Goal: Task Accomplishment & Management: Complete application form

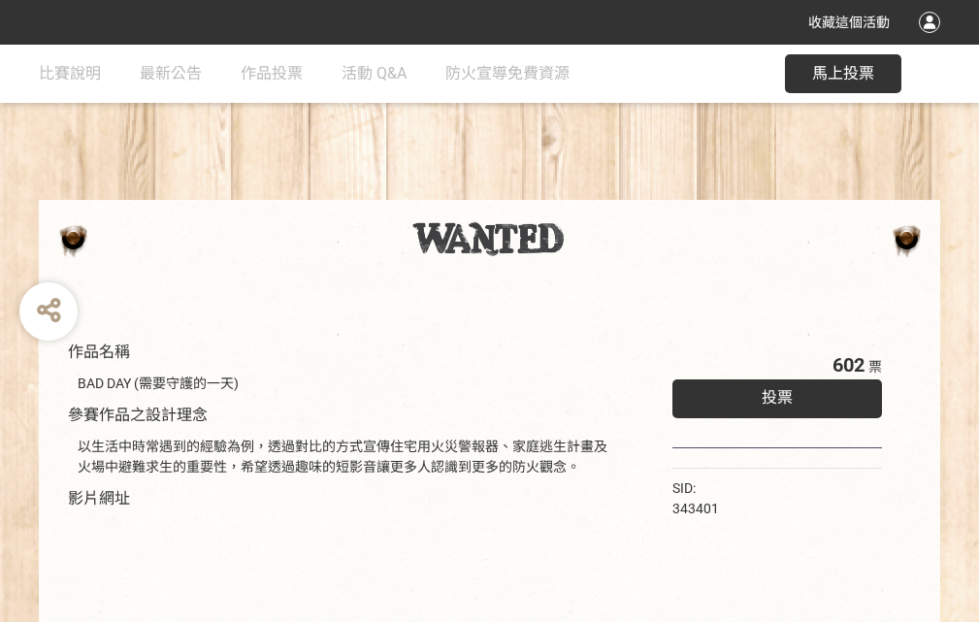
click at [932, 41] on div "收藏這個活動" at bounding box center [489, 22] width 979 height 45
click at [606, 191] on div "作品名稱 BAD DAY (需要守護的一天) 參賽作品之設計理念 以生活中時常遇到的經驗為例，透過對比的方式宣傳住宅用火災警報器、家庭逃生計畫及火場中避難求生…" at bounding box center [489, 453] width 979 height 816
click at [772, 393] on span "投票" at bounding box center [777, 397] width 31 height 18
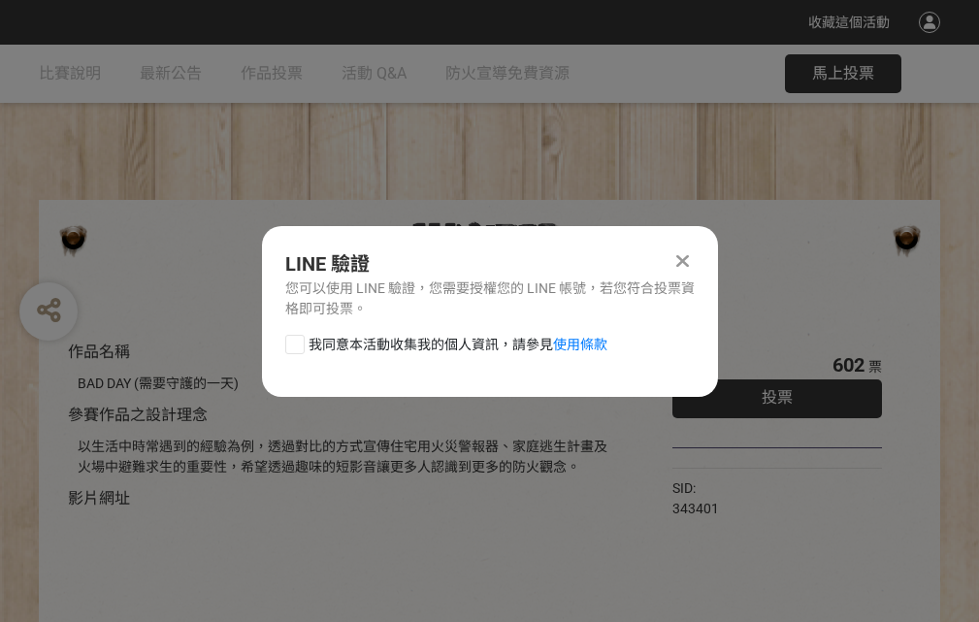
click at [293, 341] on div at bounding box center [294, 344] width 19 height 19
checkbox input "true"
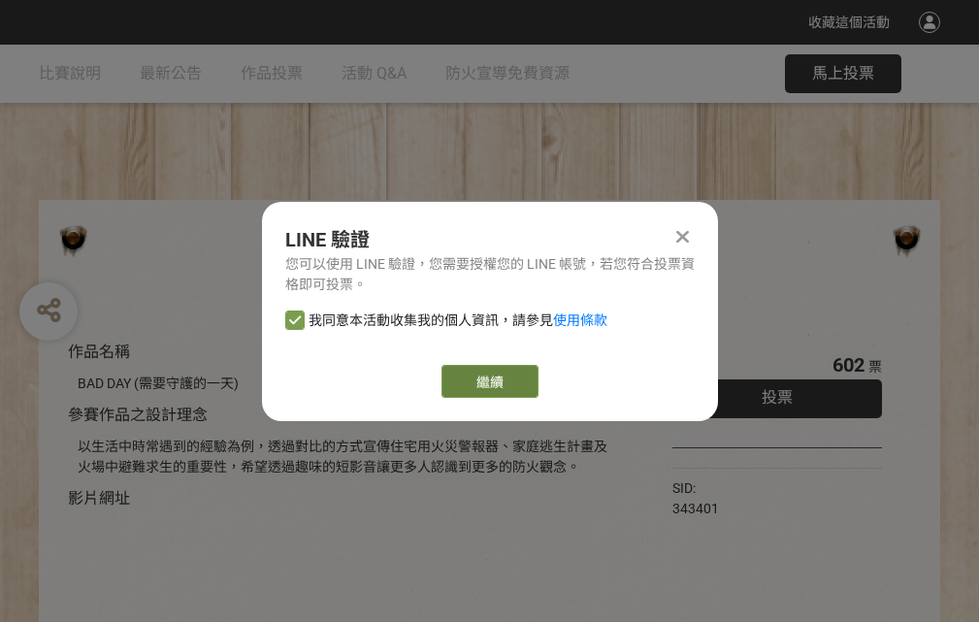
click at [488, 381] on link "繼續" at bounding box center [490, 381] width 97 height 33
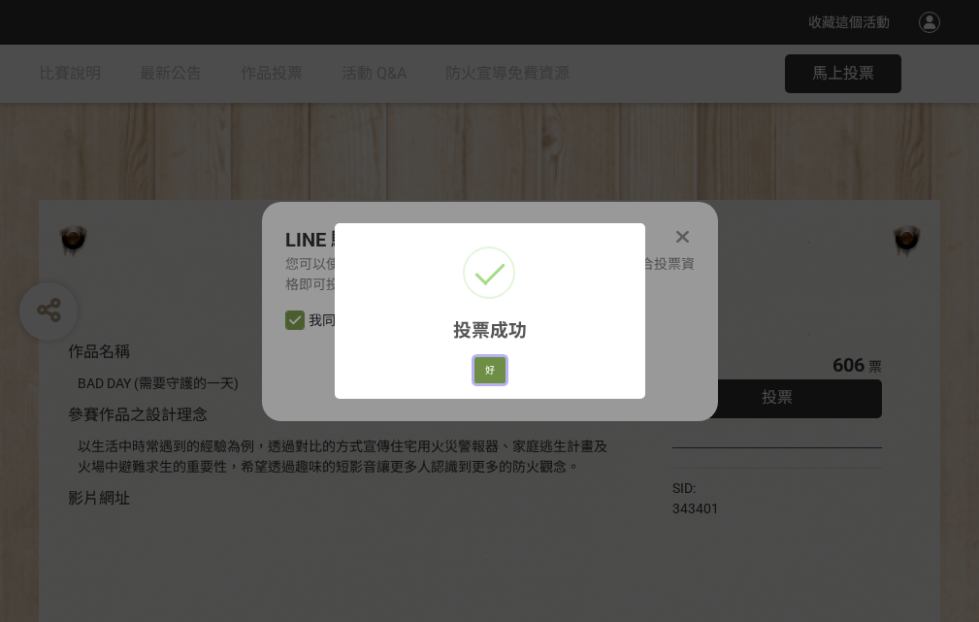
click at [484, 367] on button "好" at bounding box center [489, 370] width 31 height 27
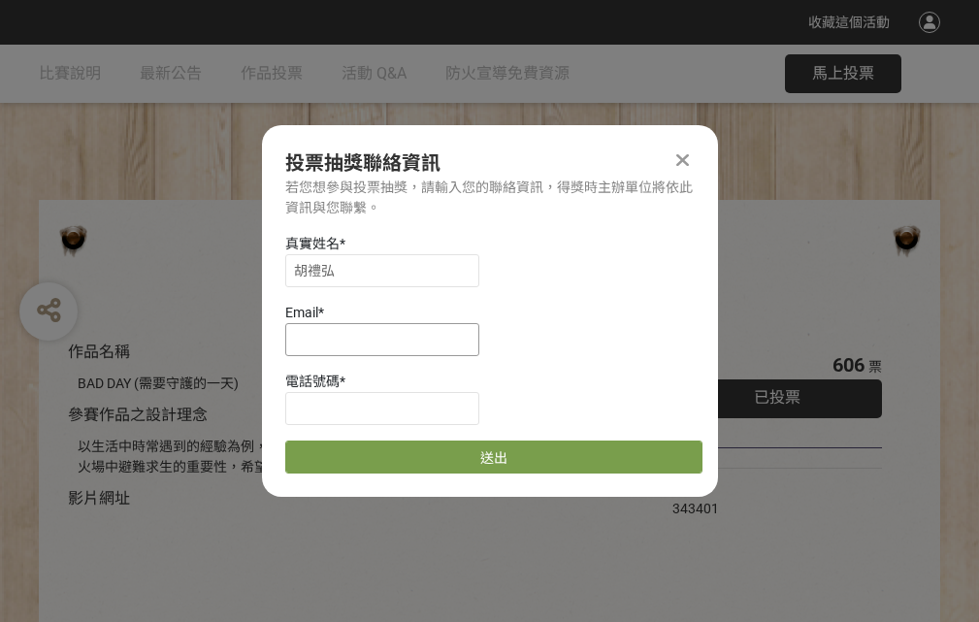
click at [388, 339] on input at bounding box center [382, 339] width 194 height 33
type input "[EMAIL_ADDRESS][DOMAIN_NAME]"
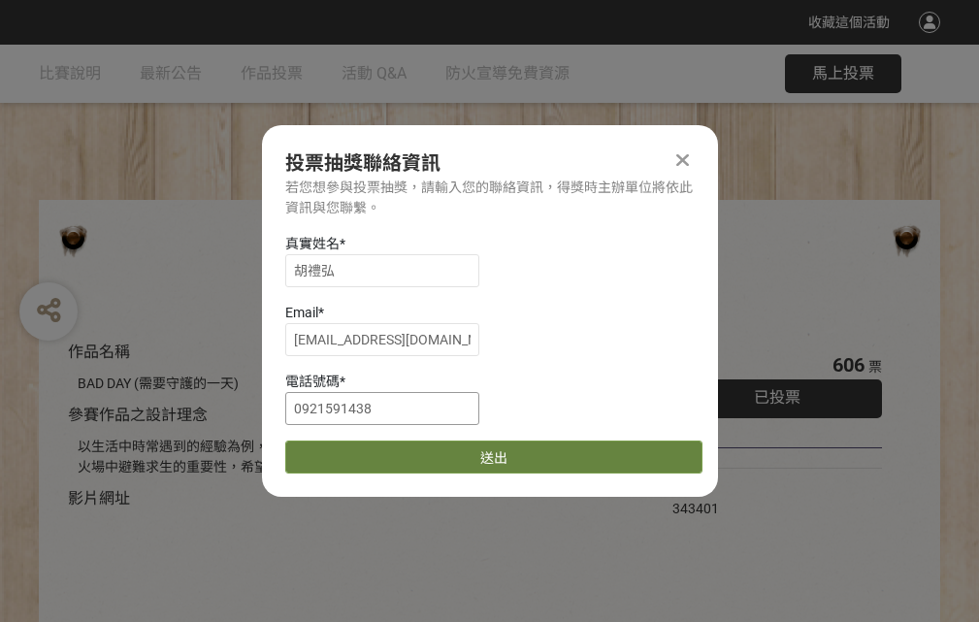
type input "0921591438"
click at [341, 450] on button "送出" at bounding box center [493, 457] width 417 height 33
